Goal: Transaction & Acquisition: Purchase product/service

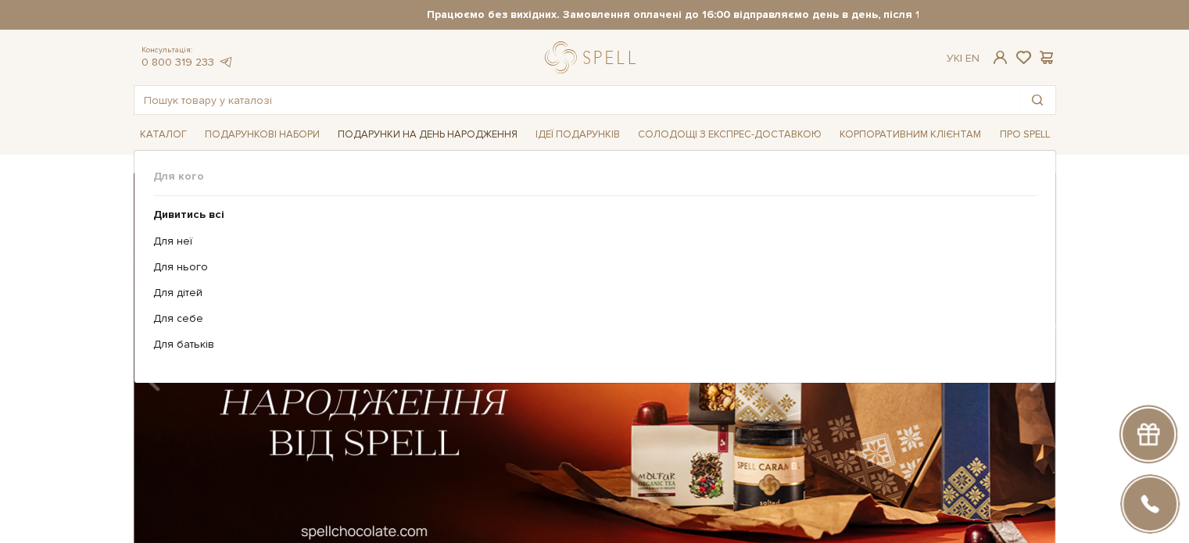
click at [385, 134] on span "Подарунки на День народження" at bounding box center [428, 135] width 192 height 24
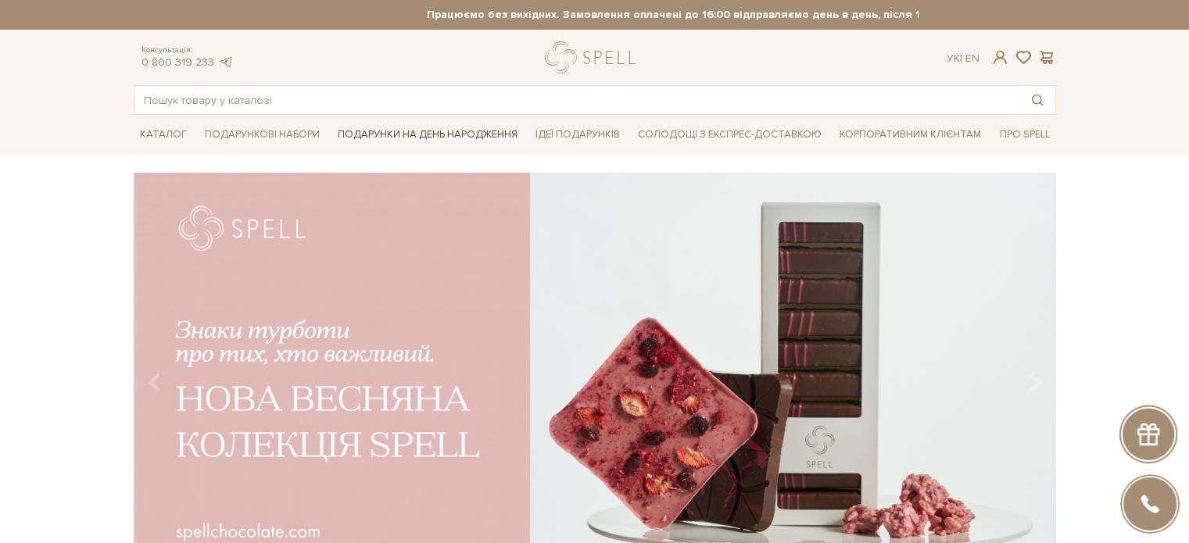
click at [414, 131] on span "Подарунки на День народження" at bounding box center [428, 135] width 192 height 24
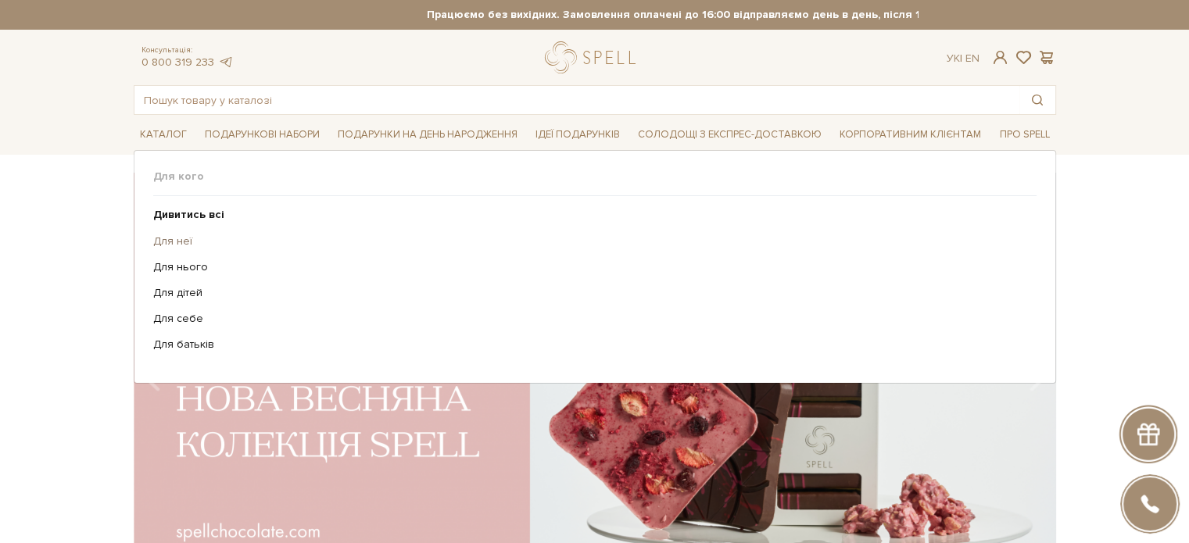
click at [177, 238] on link "Для неї" at bounding box center [589, 242] width 872 height 14
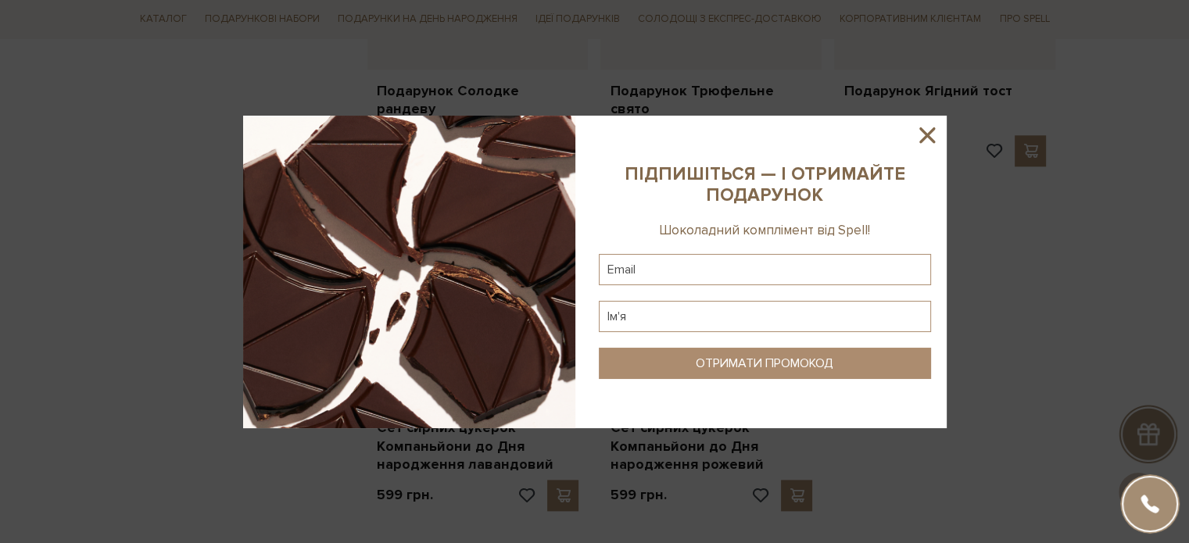
scroll to position [1798, 0]
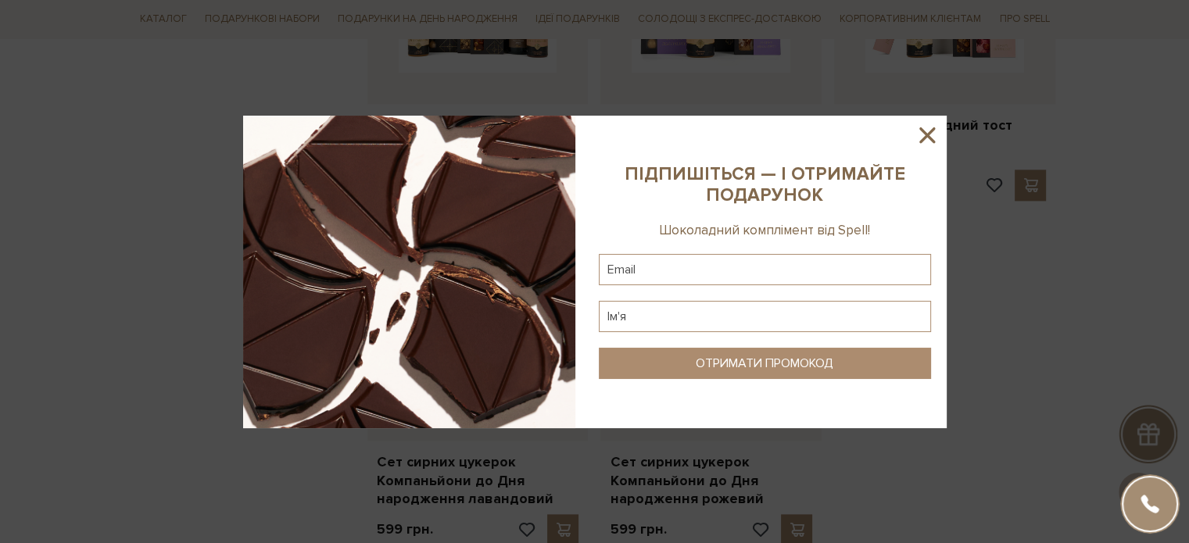
click at [925, 134] on icon at bounding box center [928, 135] width 16 height 16
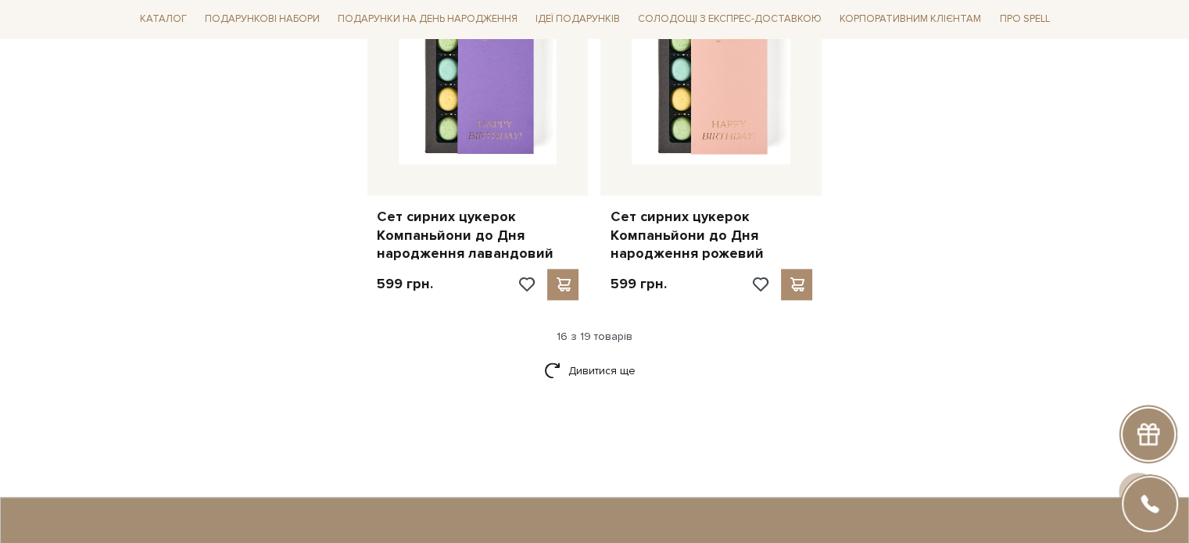
scroll to position [2111, 0]
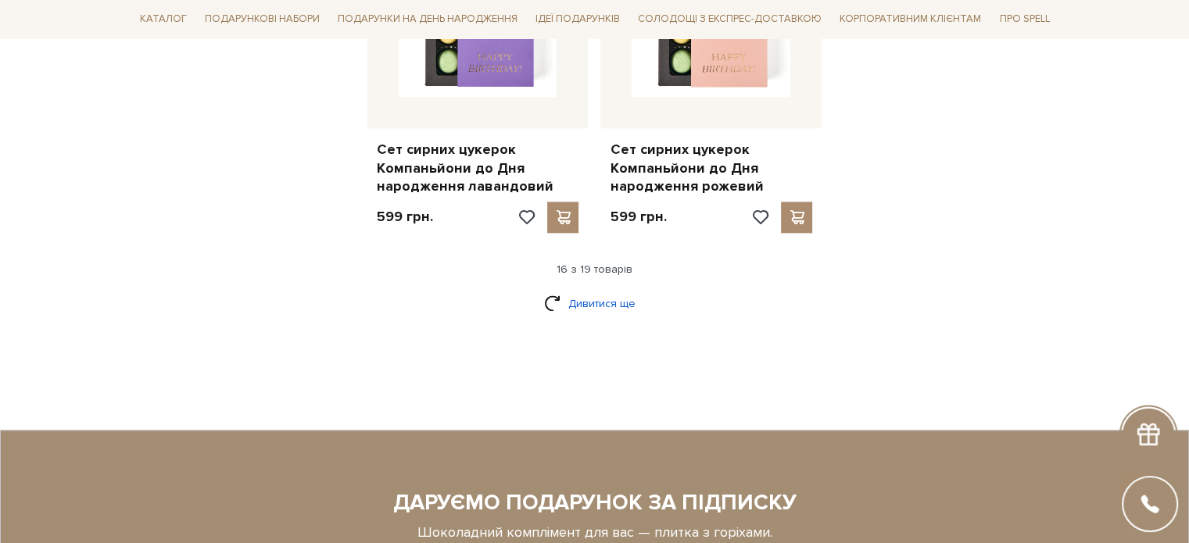
click at [579, 290] on link "Дивитися ще" at bounding box center [595, 303] width 102 height 27
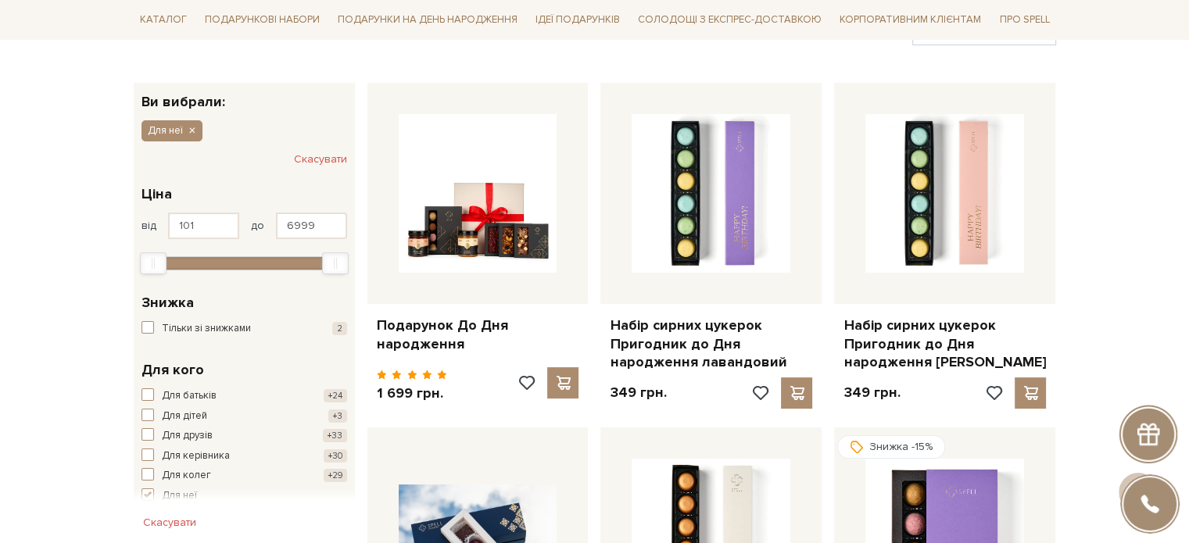
scroll to position [156, 0]
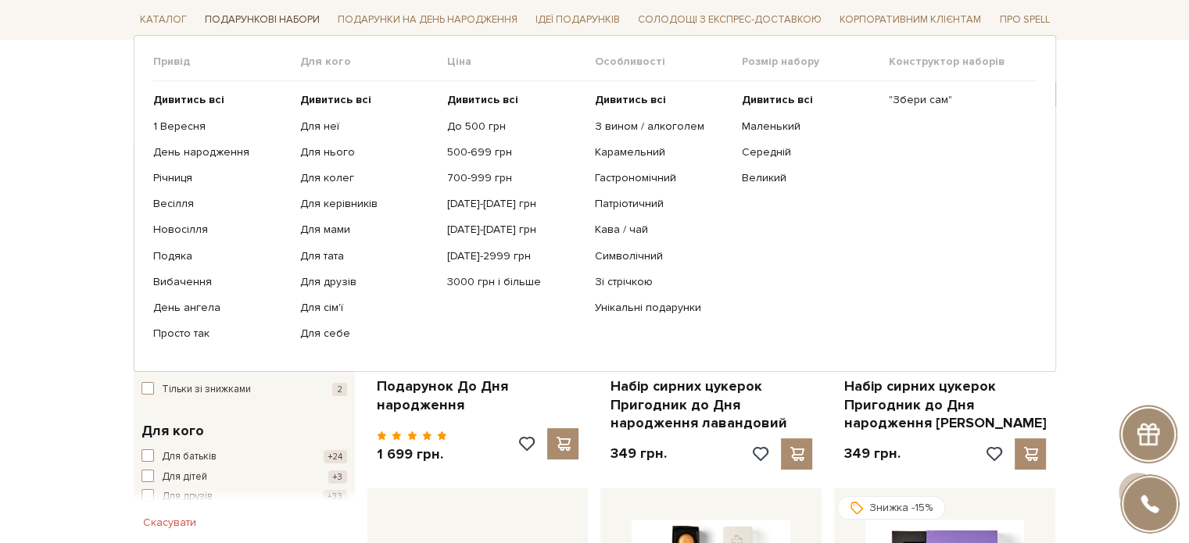
click at [241, 15] on span "Подарункові набори" at bounding box center [262, 20] width 127 height 24
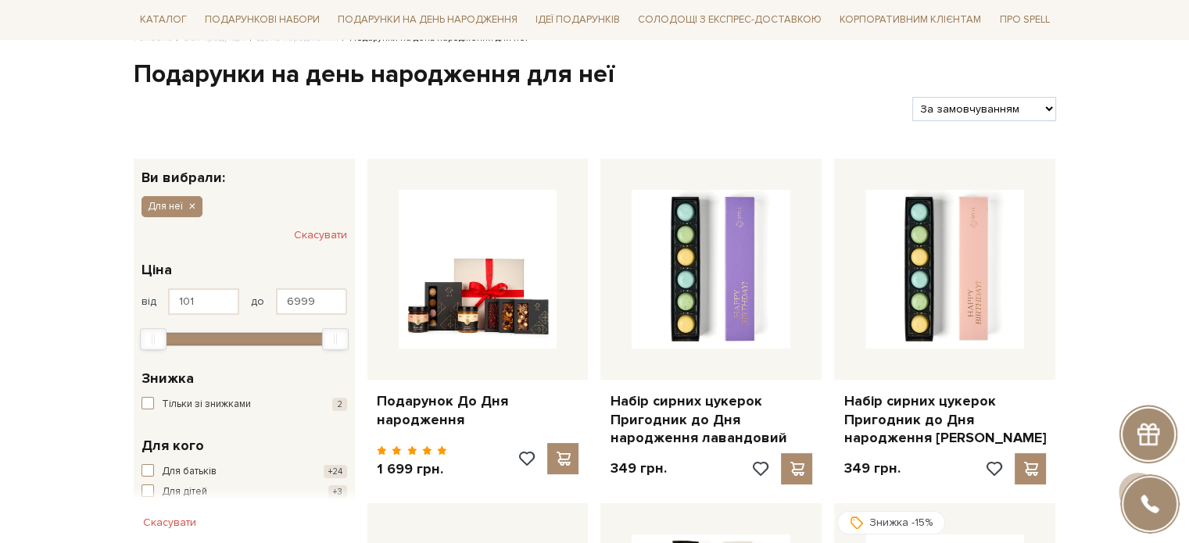
scroll to position [78, 0]
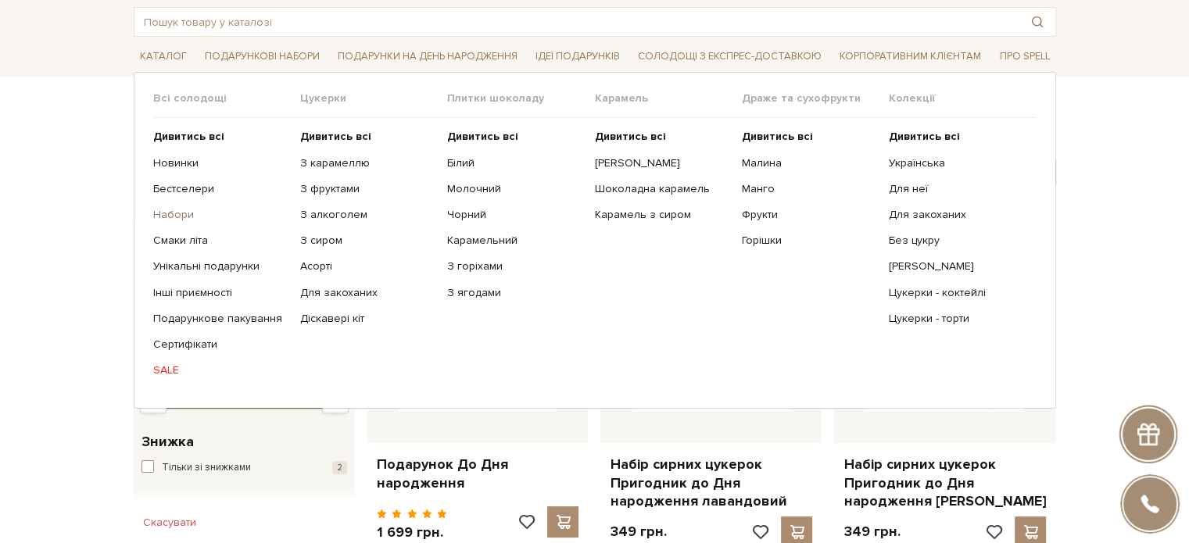
click at [169, 212] on link "Набори" at bounding box center [220, 215] width 135 height 14
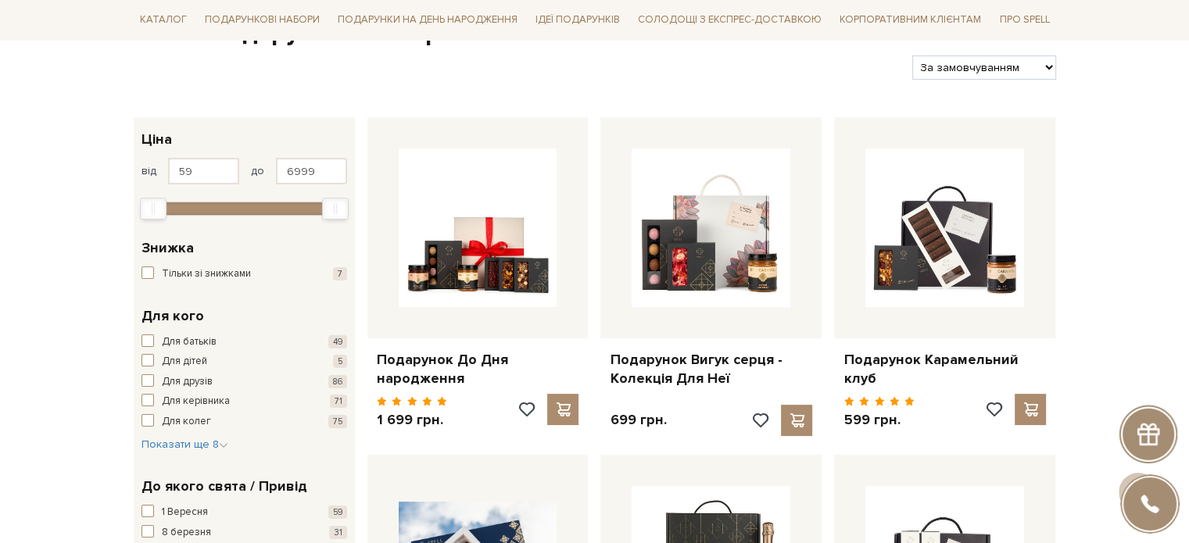
scroll to position [156, 0]
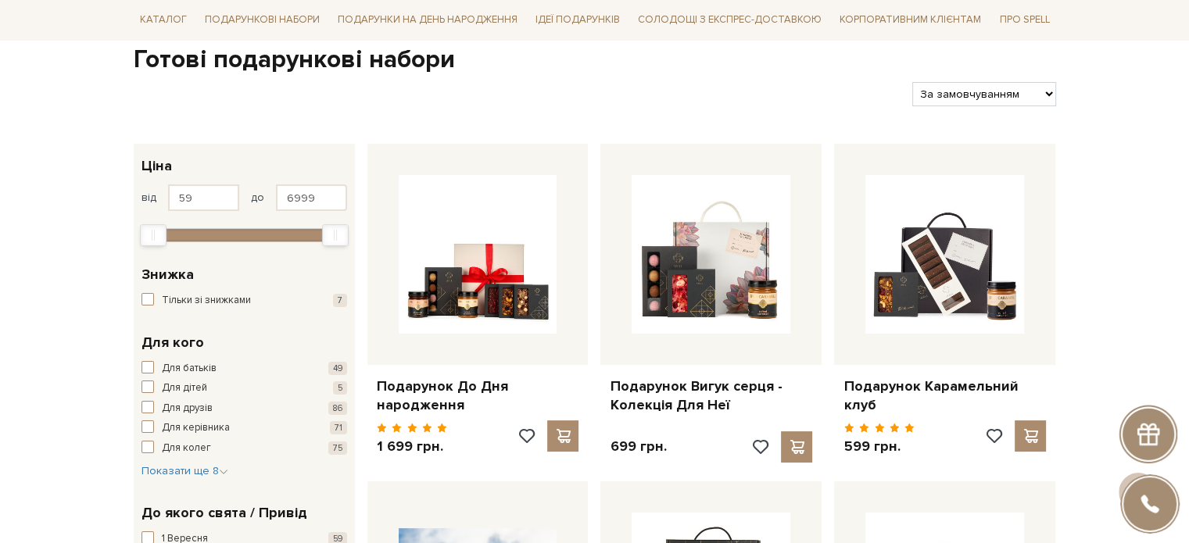
click at [969, 99] on select "За замовчуванням За Ціною (зростання) За Ціною (зменшення) Новинки За популярні…" at bounding box center [984, 94] width 143 height 24
select select "https://spellchocolate.com/our-productions/podarunkovi-box/?sort=p.price&order=…"
click at [913, 82] on select "За замовчуванням За Ціною (зростання) За Ціною (зменшення) Новинки За популярні…" at bounding box center [984, 94] width 143 height 24
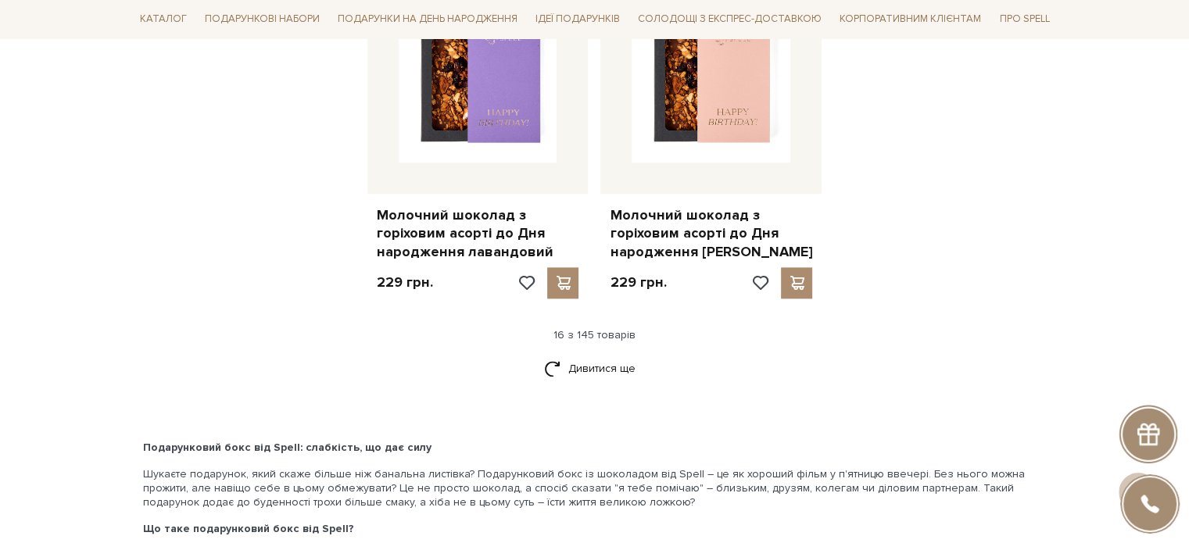
scroll to position [2111, 0]
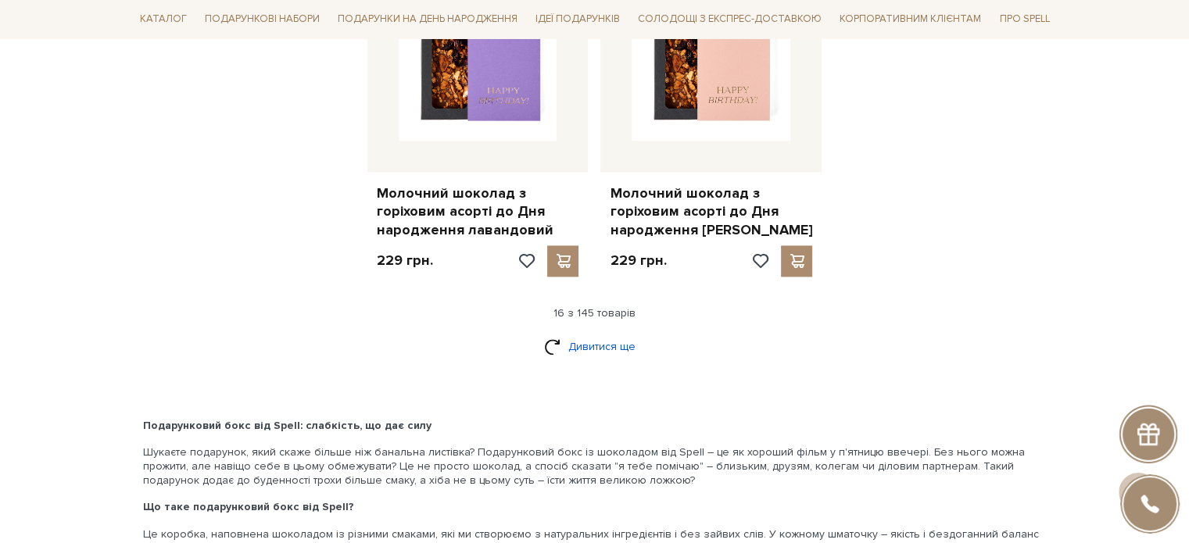
click at [576, 333] on link "Дивитися ще" at bounding box center [595, 346] width 102 height 27
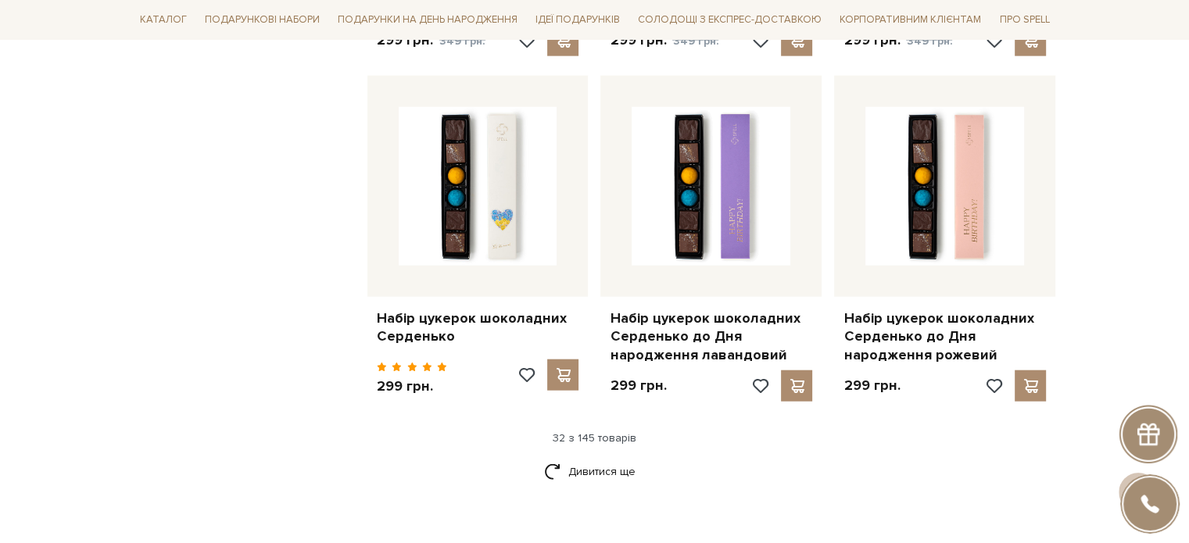
scroll to position [3910, 0]
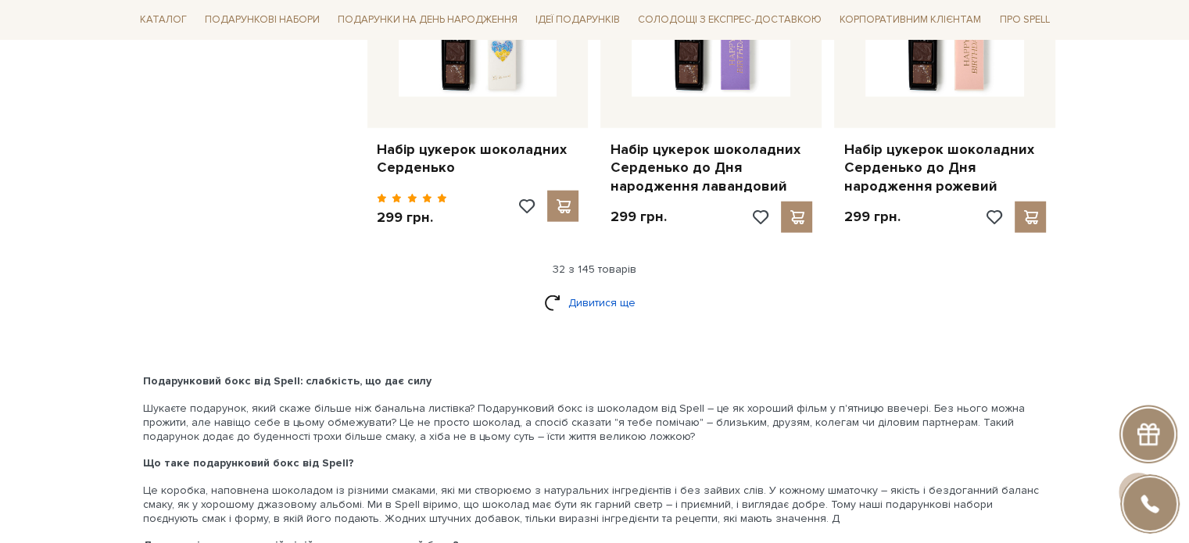
click at [607, 289] on link "Дивитися ще" at bounding box center [595, 302] width 102 height 27
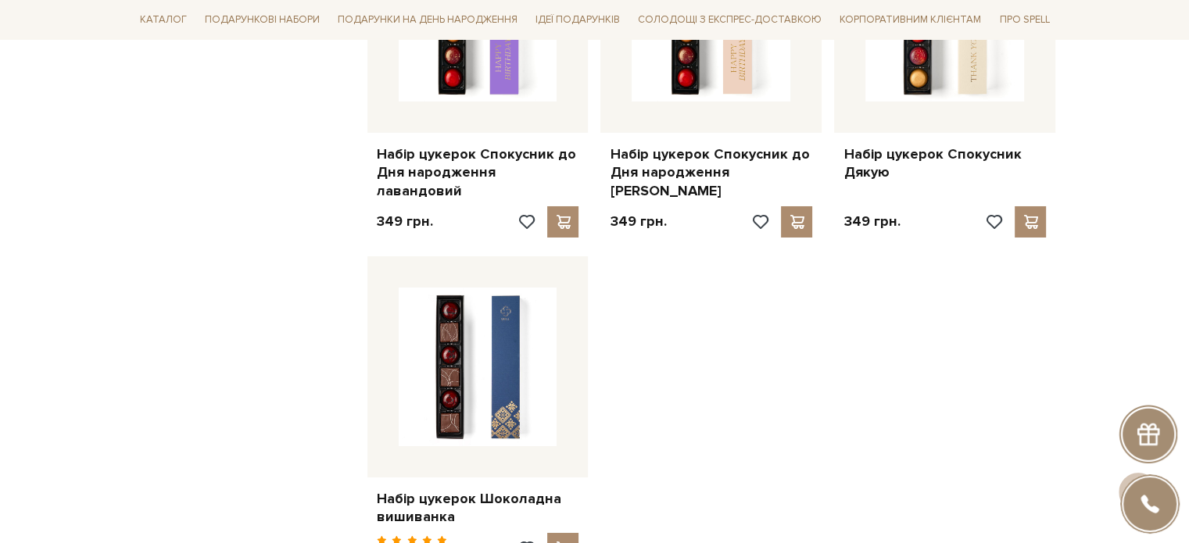
scroll to position [5943, 0]
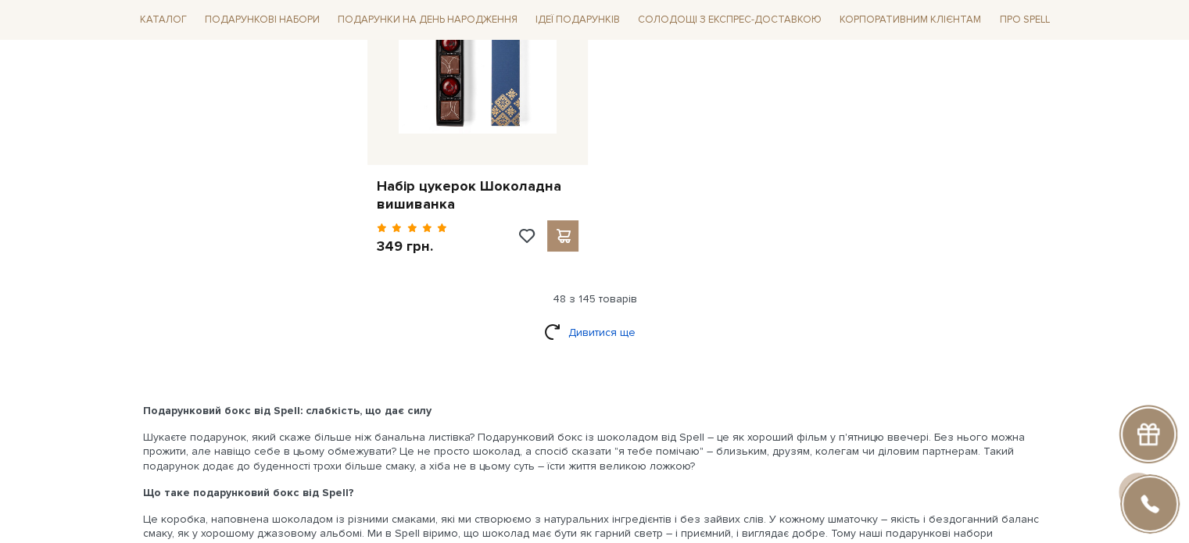
click at [613, 319] on link "Дивитися ще" at bounding box center [595, 332] width 102 height 27
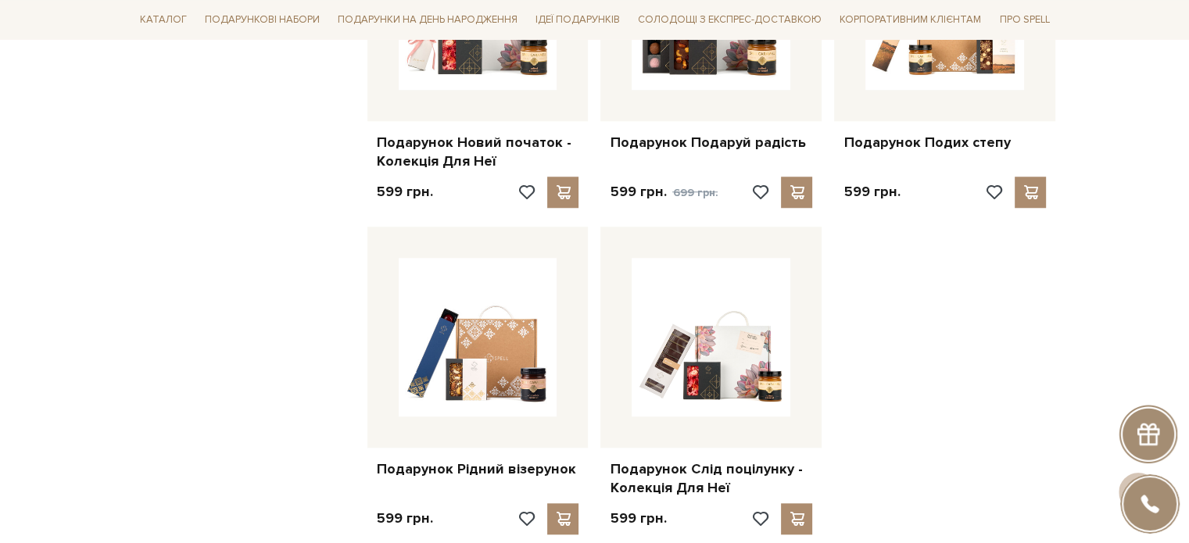
scroll to position [7350, 0]
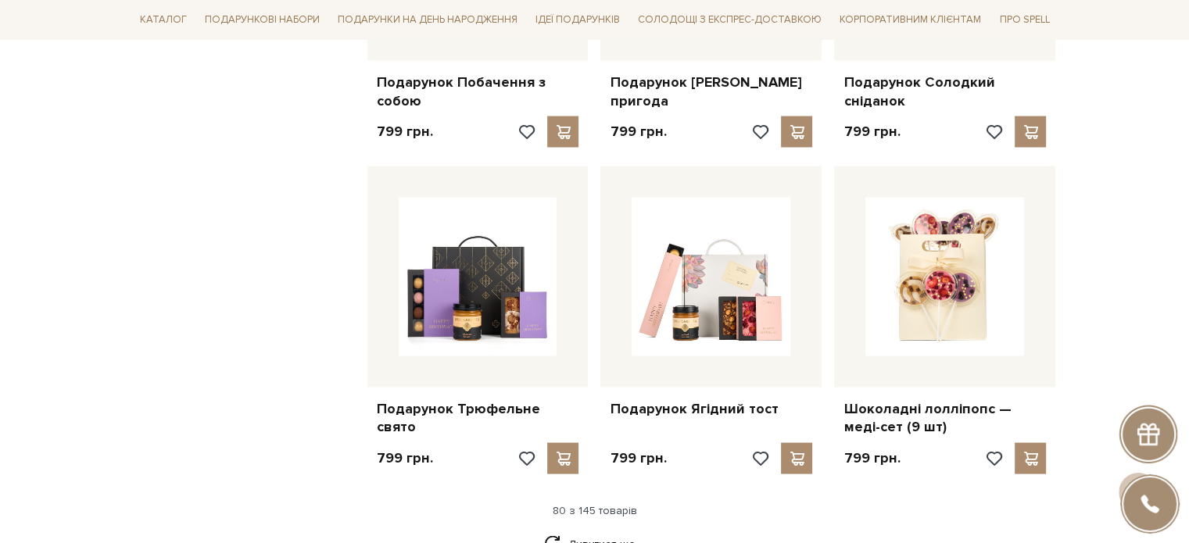
scroll to position [9071, 0]
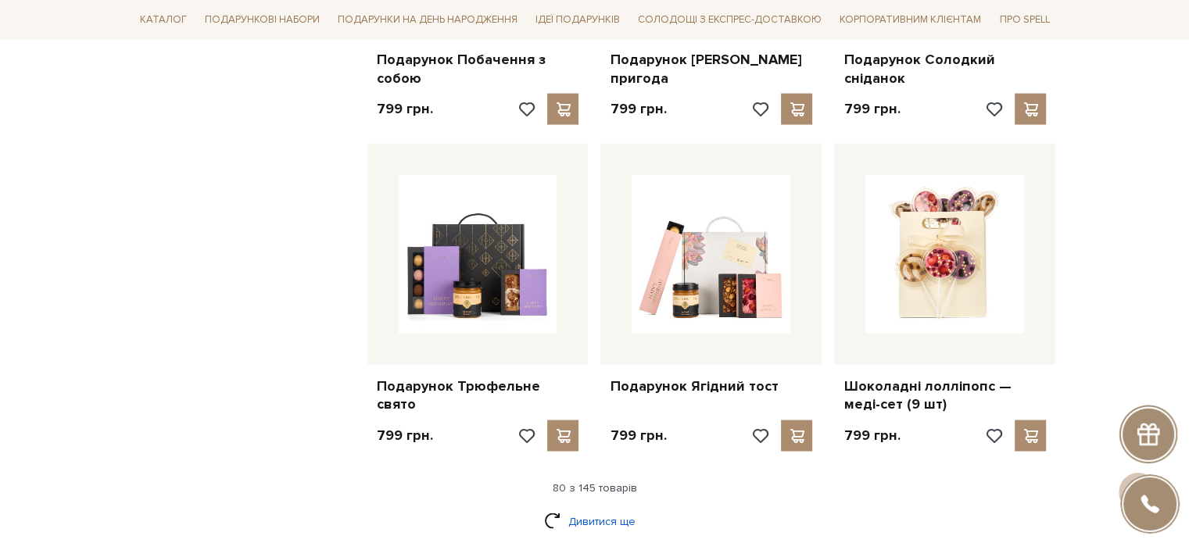
click at [582, 508] on link "Дивитися ще" at bounding box center [595, 521] width 102 height 27
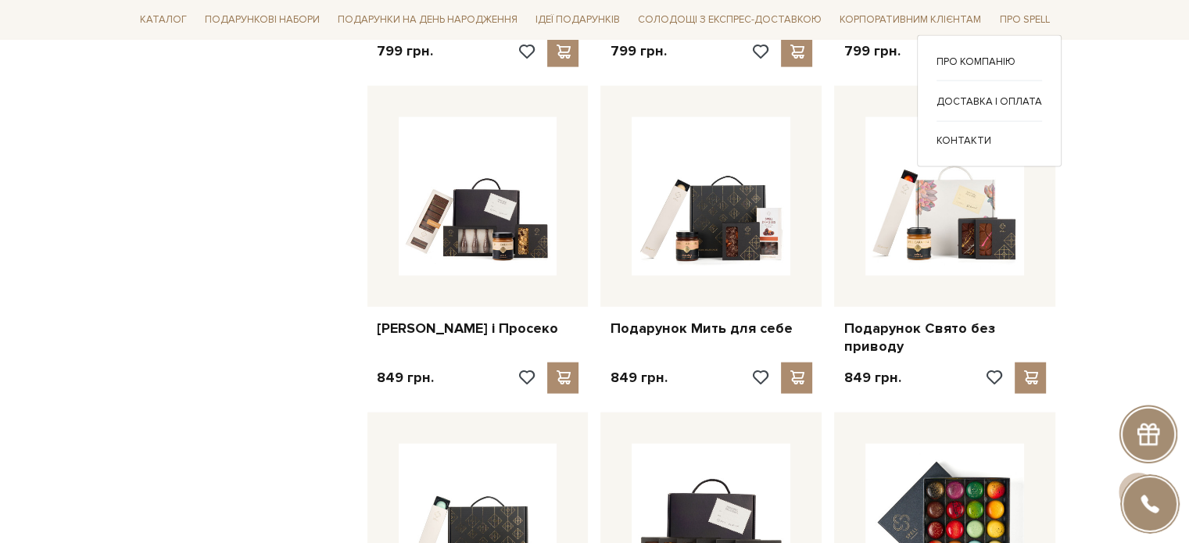
scroll to position [9383, 0]
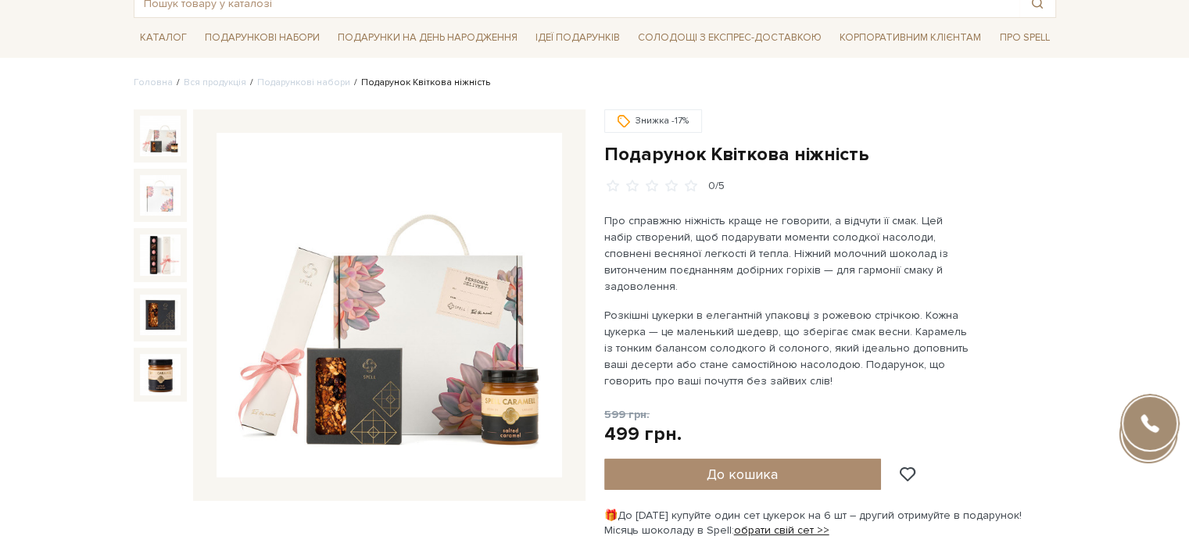
scroll to position [156, 0]
